Goal: Information Seeking & Learning: Learn about a topic

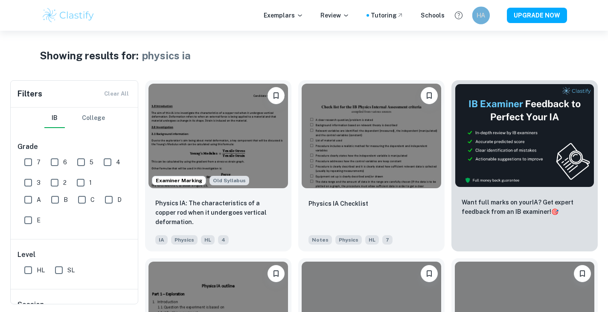
click at [316, 16] on h6 "HA" at bounding box center [481, 16] width 10 height 10
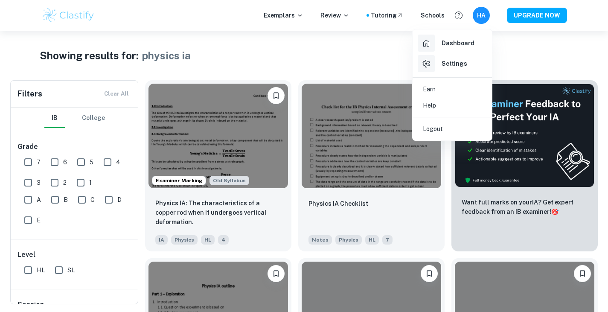
click at [316, 14] on div at bounding box center [304, 156] width 608 height 312
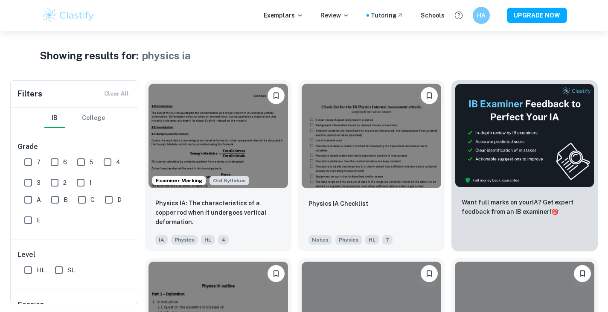
click at [316, 18] on div "Schools" at bounding box center [433, 15] width 24 height 9
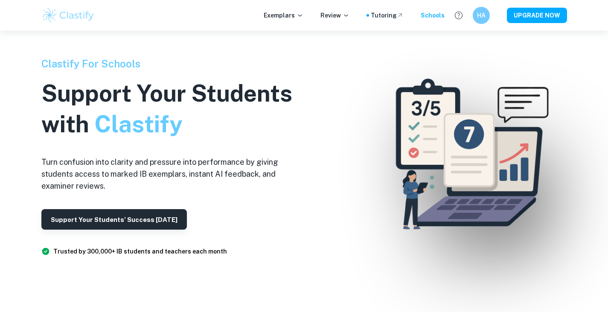
click at [316, 15] on div "Exemplars Review Tutoring Schools HA UPGRADE NOW" at bounding box center [304, 15] width 546 height 17
click at [316, 18] on h6 "HA" at bounding box center [481, 16] width 10 height 10
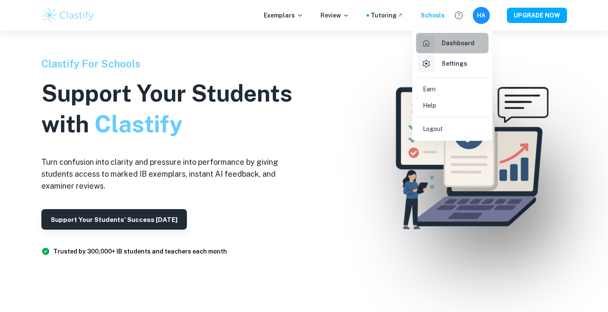
click at [316, 44] on h6 "Dashboard" at bounding box center [457, 42] width 33 height 9
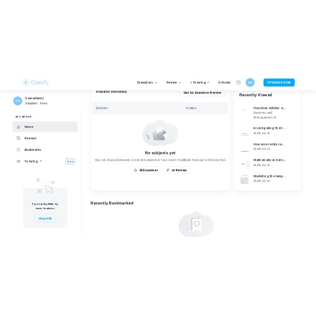
scroll to position [431, 0]
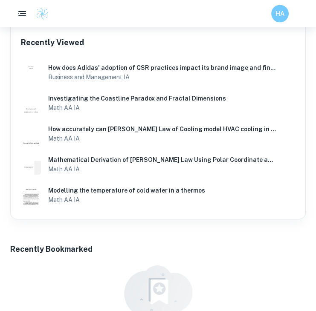
click at [289, 15] on div "HA" at bounding box center [288, 13] width 35 height 17
click at [279, 16] on h6 "HA" at bounding box center [280, 14] width 10 height 10
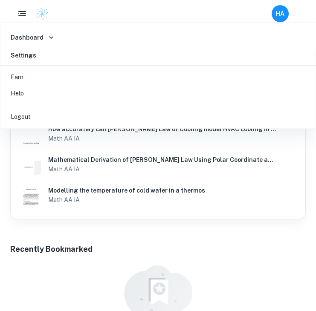
click at [31, 36] on h6 "Dashboard" at bounding box center [27, 37] width 33 height 9
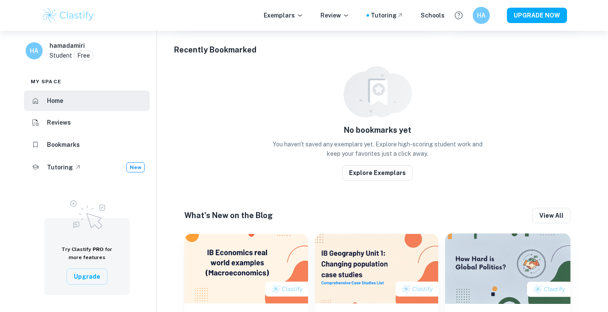
click at [316, 124] on div "No bookmarks yet You haven't saved any exemplars yet. Explore high-scoring stud…" at bounding box center [377, 141] width 213 height 34
click at [30, 58] on div "HA hamadamiri Student Free" at bounding box center [86, 53] width 139 height 30
click at [35, 55] on h6 "HA" at bounding box center [34, 50] width 10 height 9
click at [64, 49] on h6 "hamadamiri" at bounding box center [66, 45] width 35 height 9
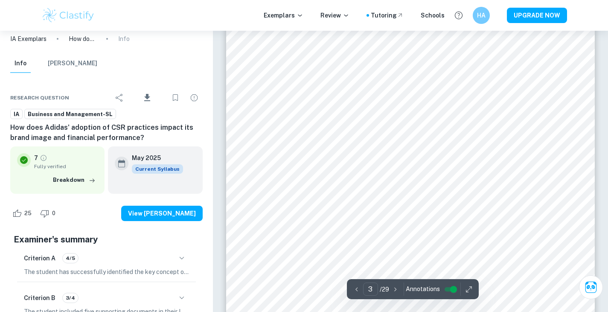
scroll to position [1234, 0]
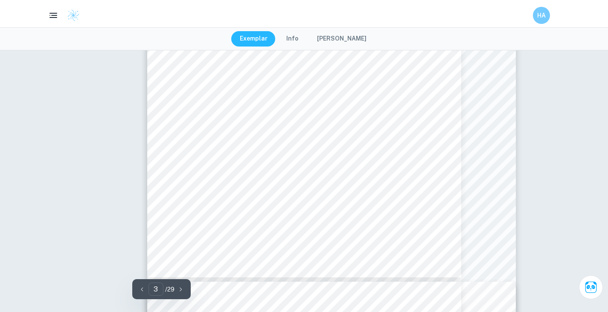
type input "10"
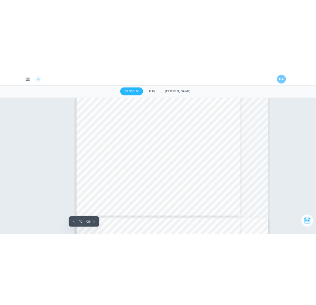
scroll to position [4267, 0]
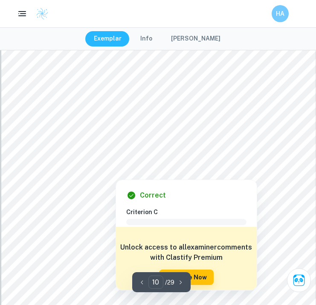
click at [197, 138] on div at bounding box center [180, 139] width 269 height 26
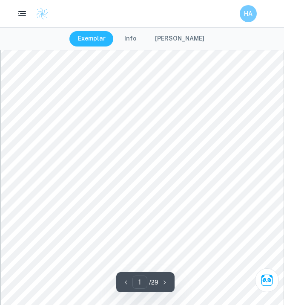
scroll to position [0, 0]
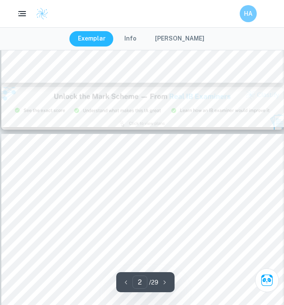
type input "3"
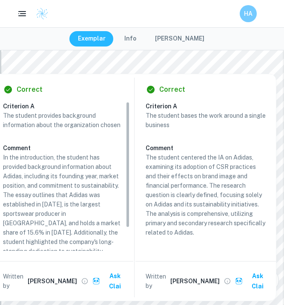
scroll to position [27, 0]
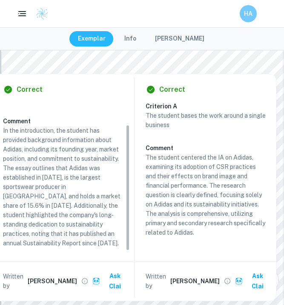
click at [112, 276] on button "Ask Clai" at bounding box center [110, 281] width 39 height 26
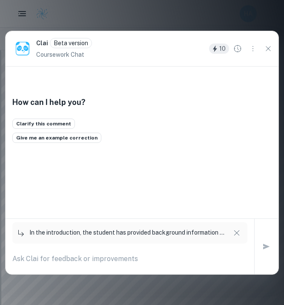
click at [120, 268] on div "x" at bounding box center [130, 259] width 249 height 24
click at [119, 266] on div "x" at bounding box center [129, 259] width 235 height 14
click at [65, 256] on textarea "what of his sources" at bounding box center [129, 259] width 235 height 10
click at [93, 261] on textarea "what of his sources" at bounding box center [129, 259] width 235 height 10
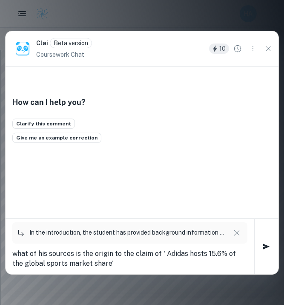
type textarea "what of his sources is the origin to the claim of ' Adidas hosts 15.6% of the g…"
click at [261, 249] on button "button" at bounding box center [266, 246] width 17 height 17
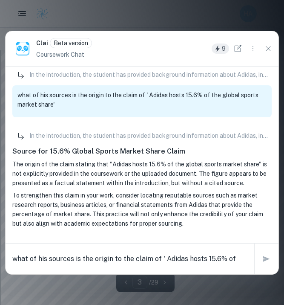
scroll to position [1022, 0]
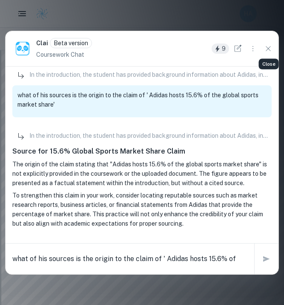
click at [267, 48] on icon "Close" at bounding box center [268, 48] width 9 height 9
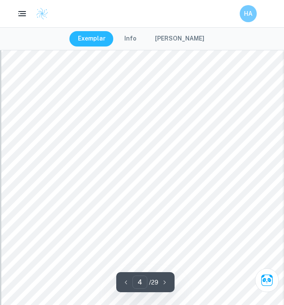
scroll to position [1520, 0]
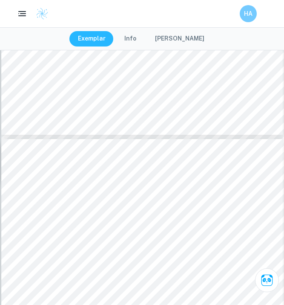
type input "5"
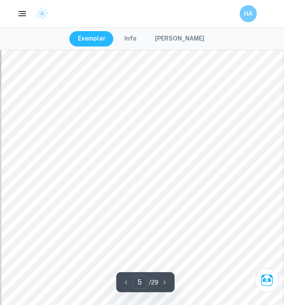
scroll to position [1721, 0]
